Goal: Information Seeking & Learning: Find specific fact

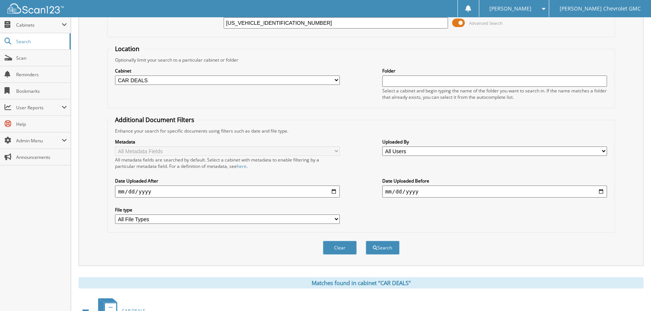
scroll to position [214, 0]
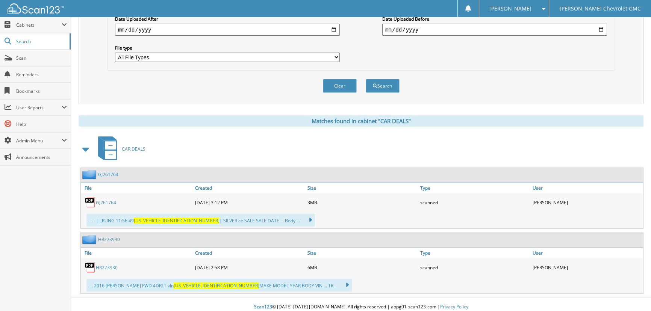
click at [301, 217] on icon at bounding box center [306, 220] width 11 height 11
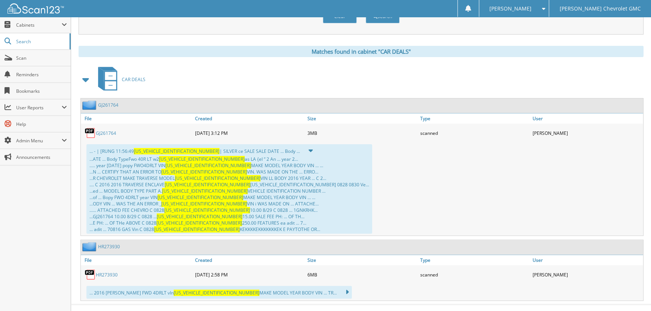
scroll to position [288, 0]
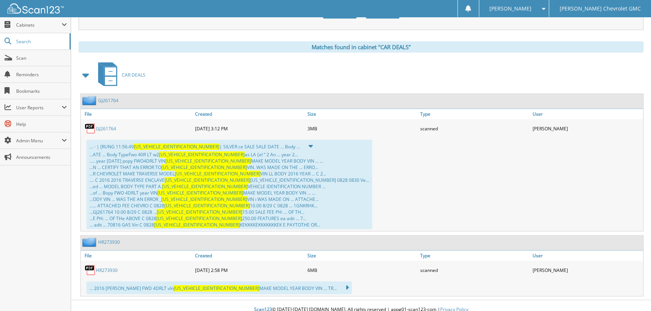
drag, startPoint x: 287, startPoint y: 278, endPoint x: 295, endPoint y: 274, distance: 8.9
click at [338, 283] on icon at bounding box center [343, 288] width 11 height 11
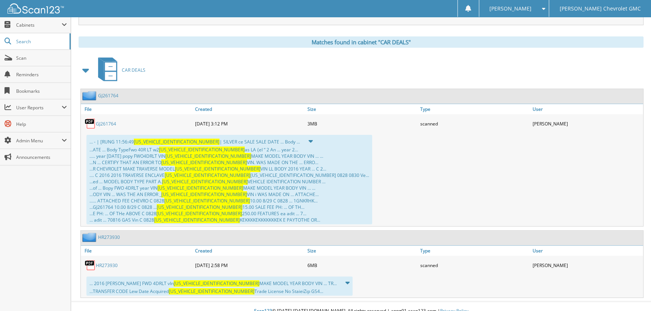
scroll to position [294, 0]
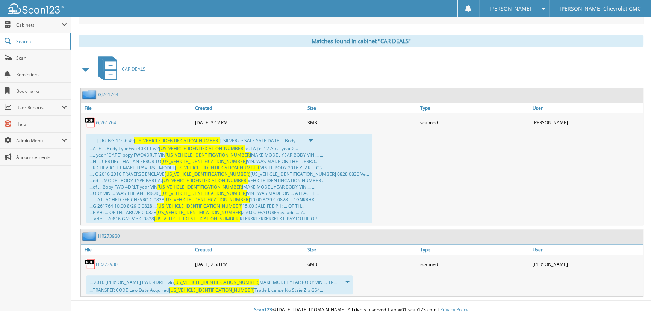
click at [338, 278] on icon at bounding box center [344, 282] width 12 height 11
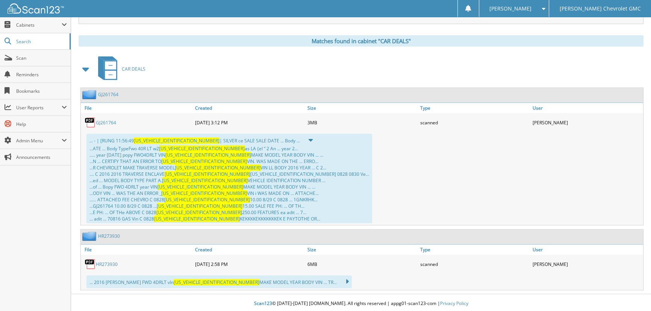
scroll to position [288, 0]
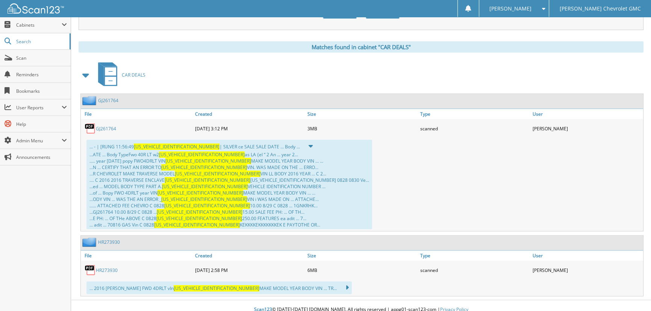
click at [101, 126] on link "GJ261764" at bounding box center [106, 129] width 20 height 6
click at [109, 126] on link "GJ261764" at bounding box center [106, 129] width 20 height 6
click at [92, 123] on img at bounding box center [90, 128] width 11 height 11
click at [94, 124] on img at bounding box center [90, 128] width 11 height 11
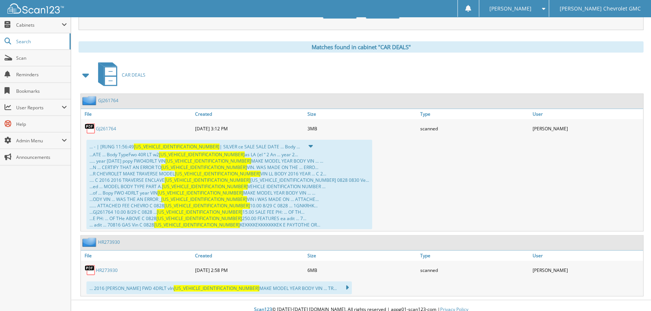
drag, startPoint x: 428, startPoint y: 150, endPoint x: 368, endPoint y: 136, distance: 61.8
click at [368, 138] on div "... - | [RUNG 11:56:49 [US_VEHICLE_IDENTIFICATION_NUMBER] | SILVER ce SALE SALE…" at bounding box center [362, 184] width 562 height 93
click at [104, 97] on link "GJ261764" at bounding box center [108, 100] width 20 height 6
